Goal: Information Seeking & Learning: Learn about a topic

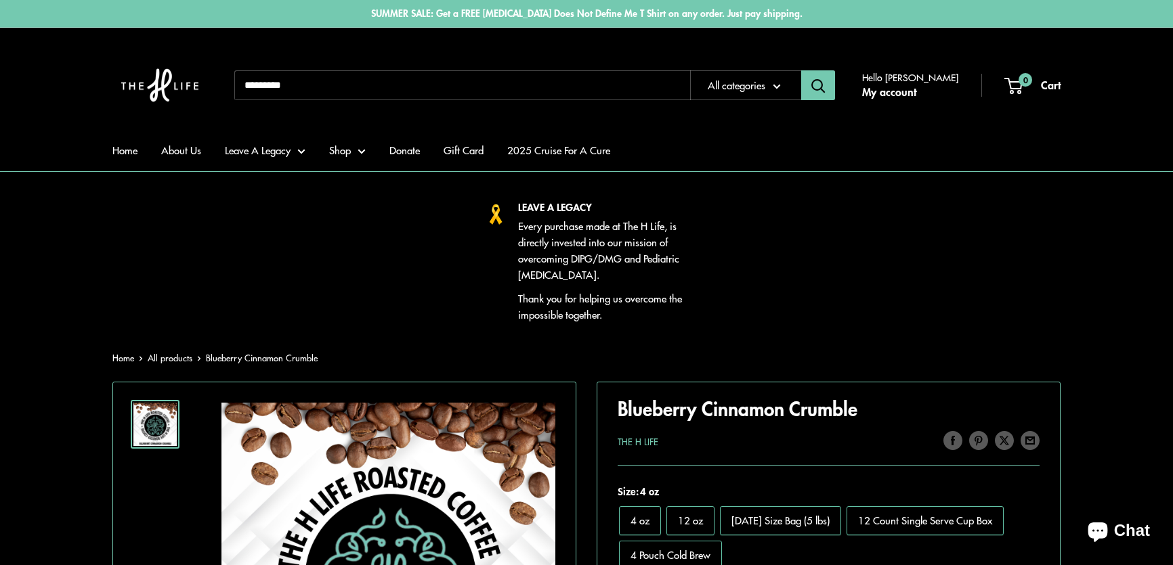
scroll to position [616, 0]
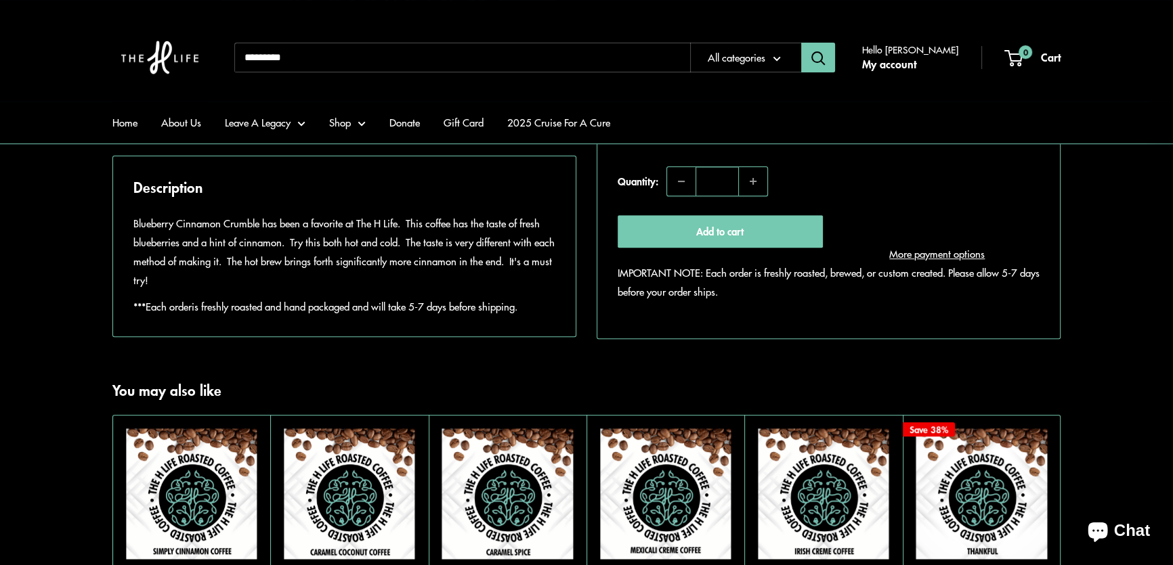
click at [58, 255] on section "Home All products Blueberry Cinnamon Crumble Roll over image to zoom in Click o…" at bounding box center [586, 37] width 1173 height 605
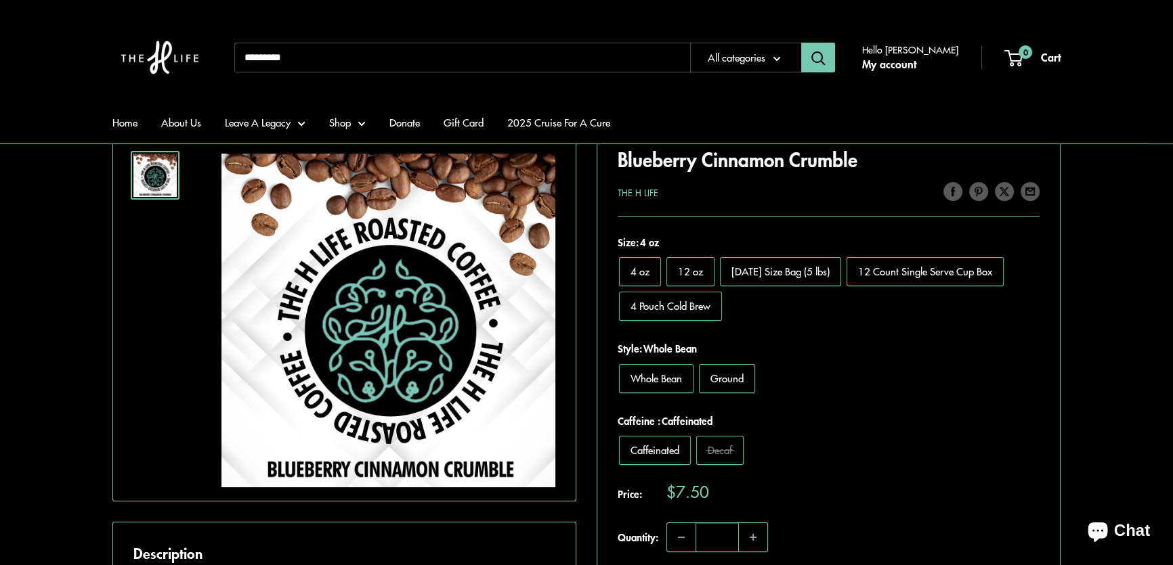
scroll to position [184, 0]
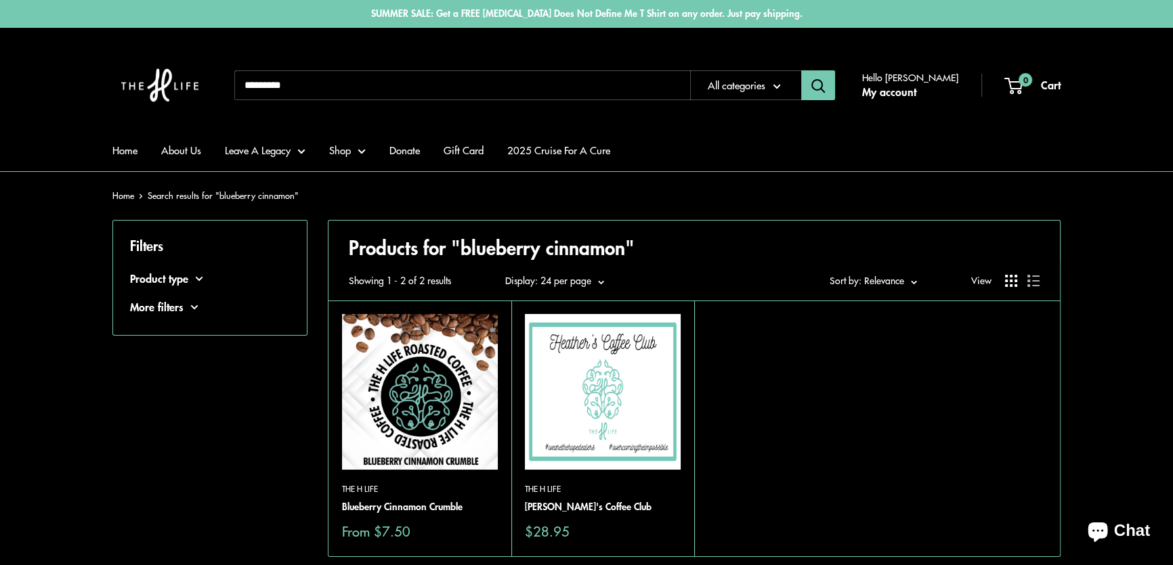
click at [584, 380] on img at bounding box center [603, 392] width 156 height 156
click at [431, 400] on img at bounding box center [420, 392] width 156 height 156
click at [624, 342] on img at bounding box center [603, 392] width 156 height 156
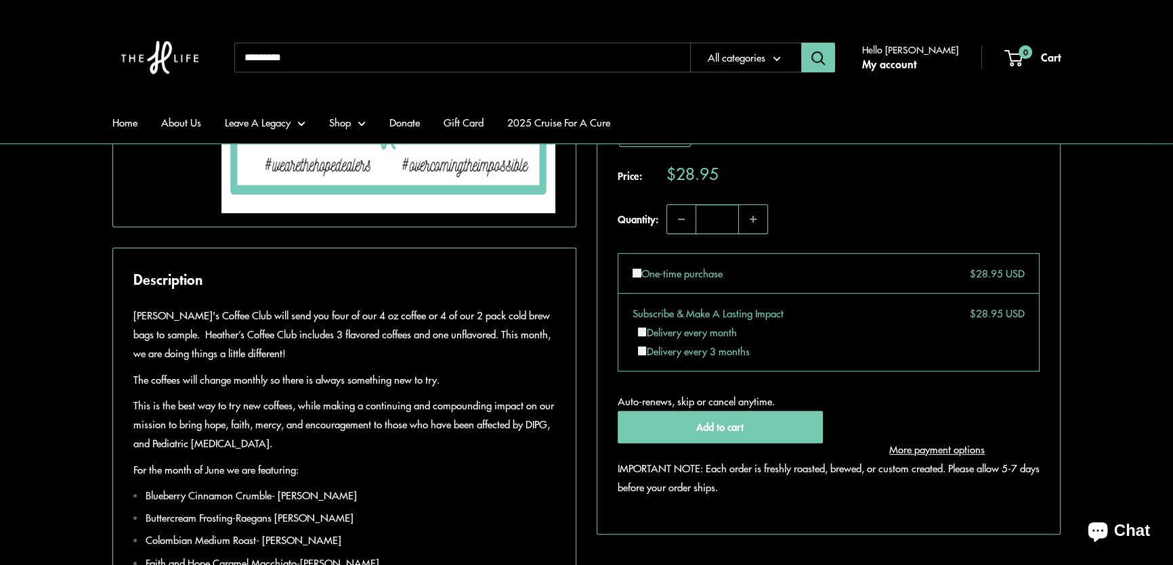
scroll to position [677, 0]
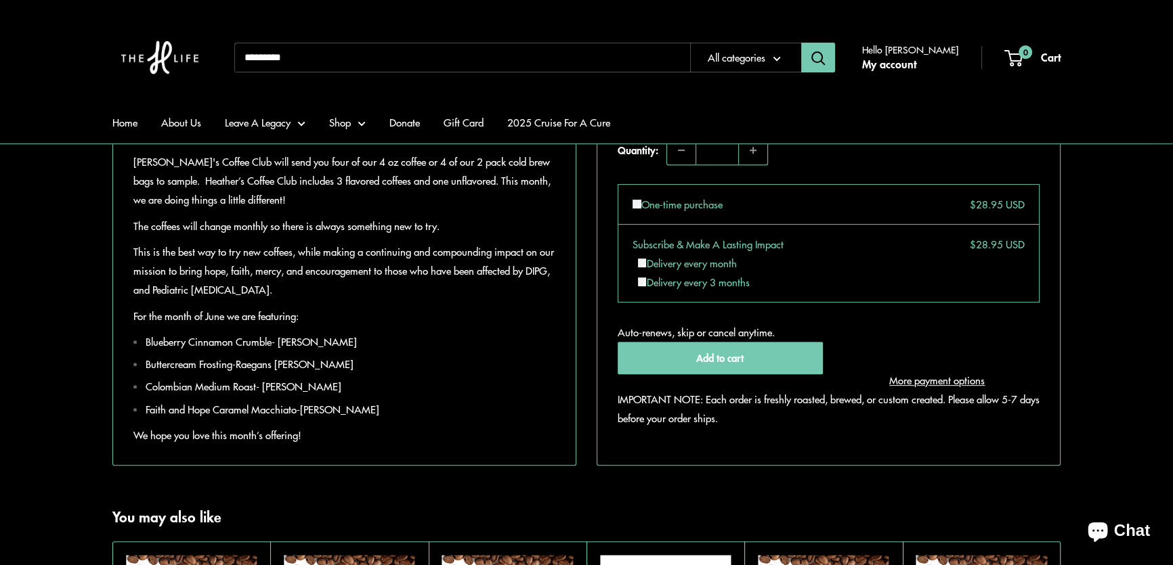
click at [55, 218] on section "Home All products Heather's Coffee Club Roll over image to zoom in Click on ima…" at bounding box center [586, 69] width 1173 height 793
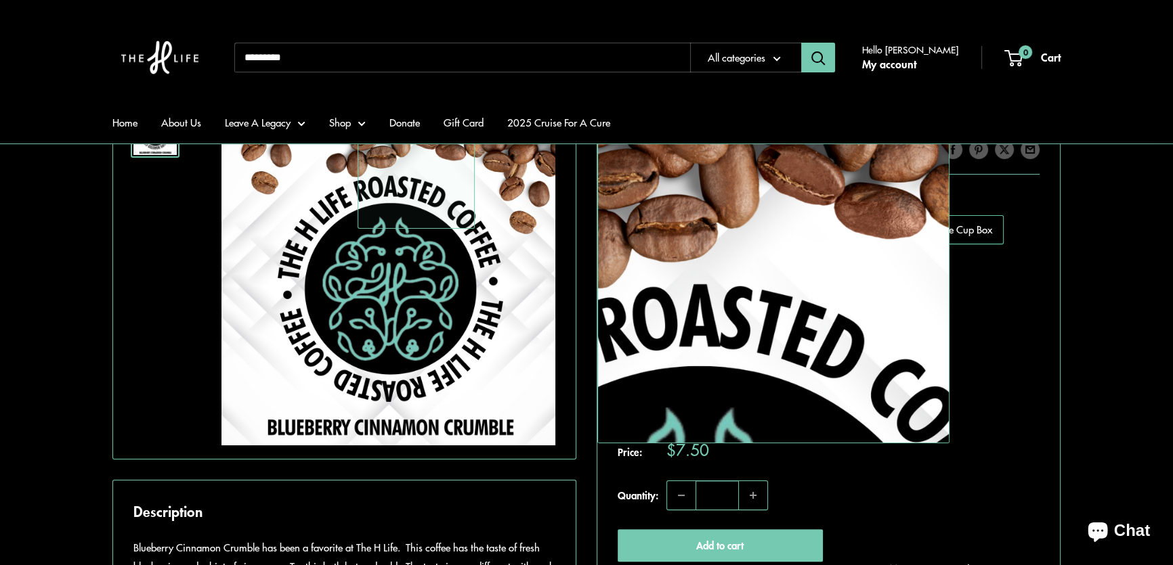
scroll to position [492, 0]
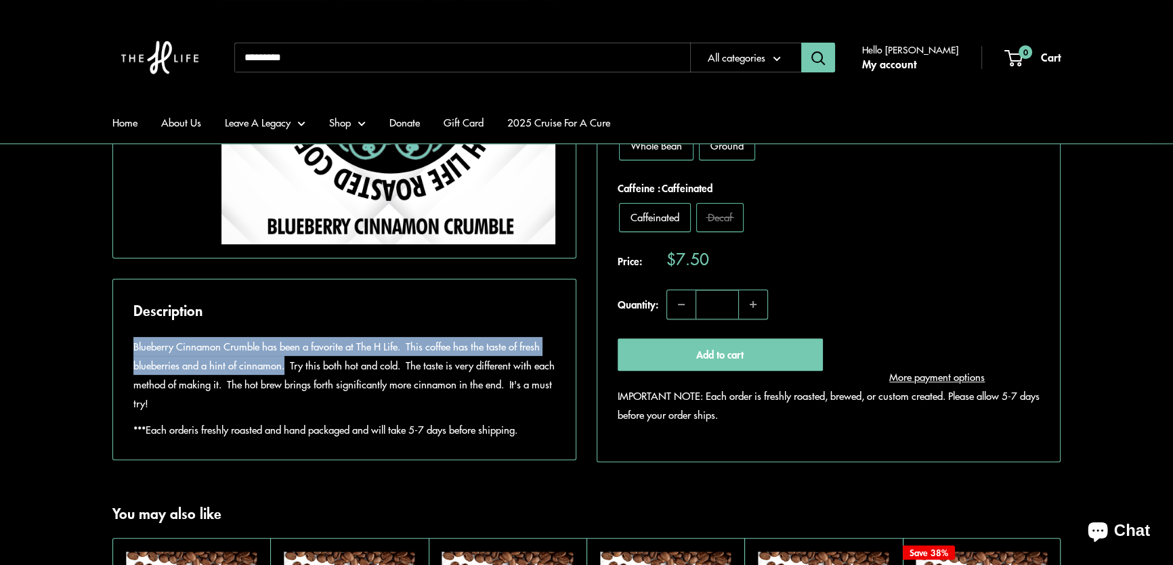
drag, startPoint x: 133, startPoint y: 381, endPoint x: 285, endPoint y: 409, distance: 154.2
click at [285, 409] on p "Blueberry Cinnamon Crumble has been a favorite at The H Life. This coffee has t…" at bounding box center [344, 375] width 422 height 76
copy p "Blueberry Cinnamon Crumble has been a favorite at The H Life. This coffee has t…"
